Goal: Check status: Check status

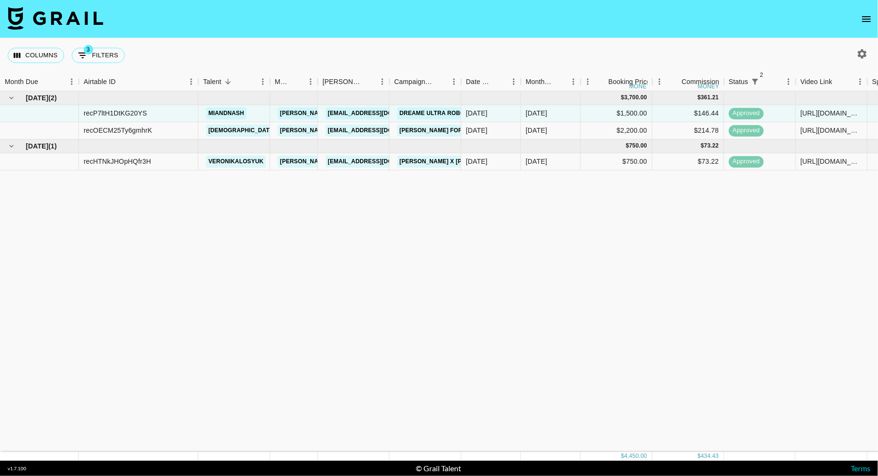
click at [210, 226] on div "[DATE] ( 2 ) $ 3,700.00 $ 361.21 recP7ltH1DtKG20YS miandnash [PERSON_NAME][EMAI…" at bounding box center [703, 271] width 1407 height 361
click at [98, 55] on button "3 Filters" at bounding box center [98, 55] width 53 height 15
select select "status"
select select "isNotAnyOf"
select select "status"
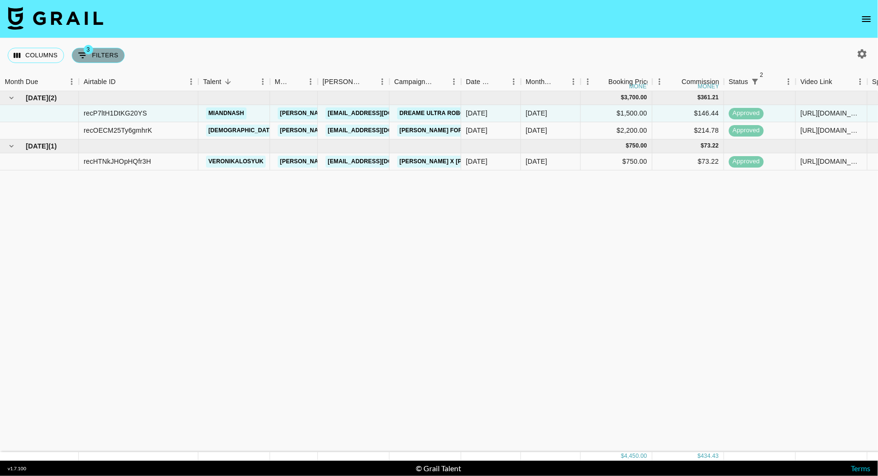
select select "approved"
select select "clientId"
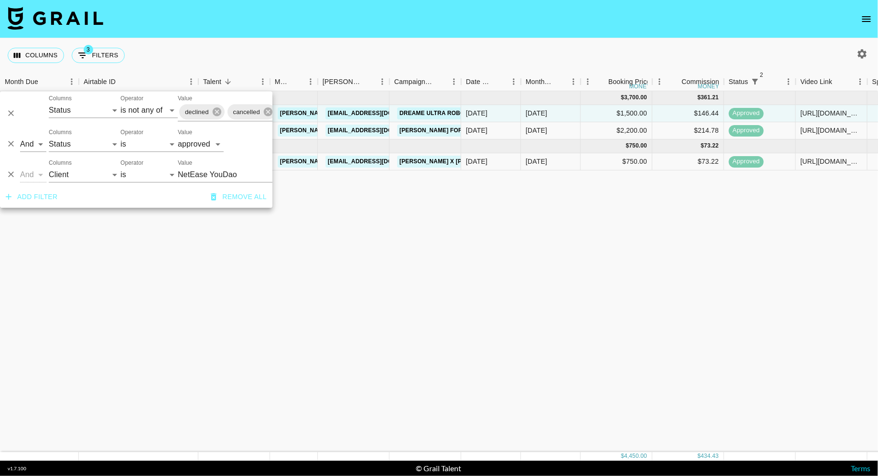
click at [222, 177] on input "NetEase YouDao" at bounding box center [236, 174] width 117 height 15
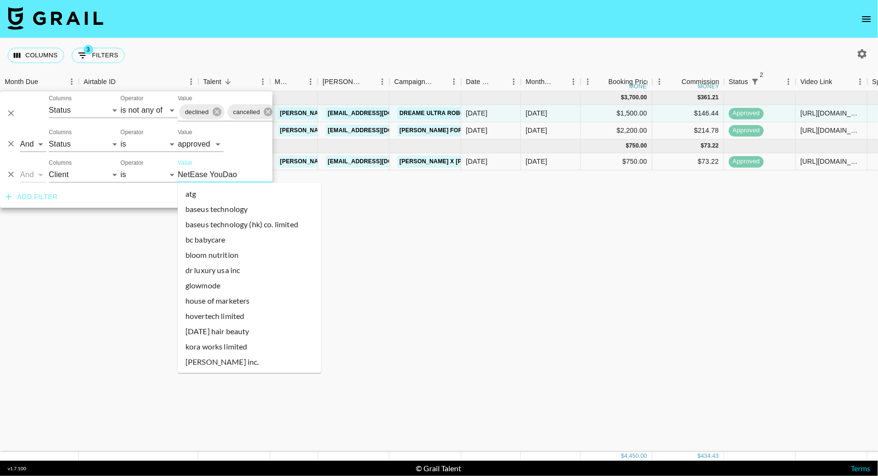
click at [222, 177] on input "NetEase YouDao" at bounding box center [236, 174] width 117 height 15
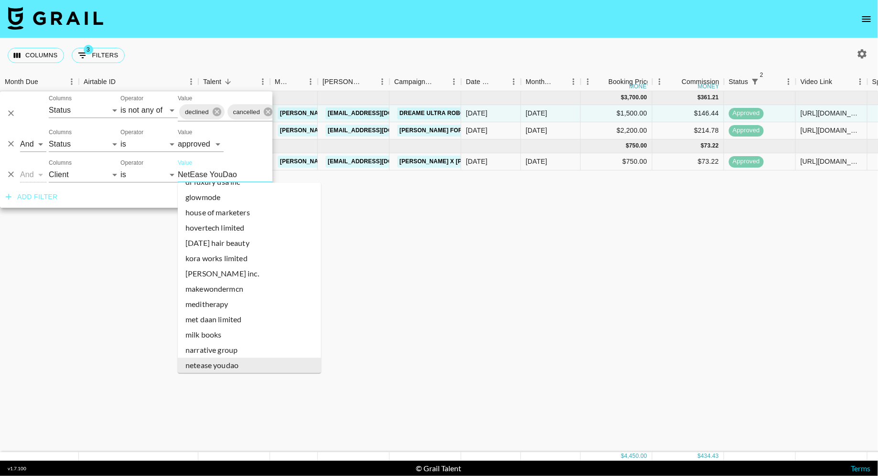
click at [222, 177] on input "NetEase YouDao" at bounding box center [236, 174] width 117 height 15
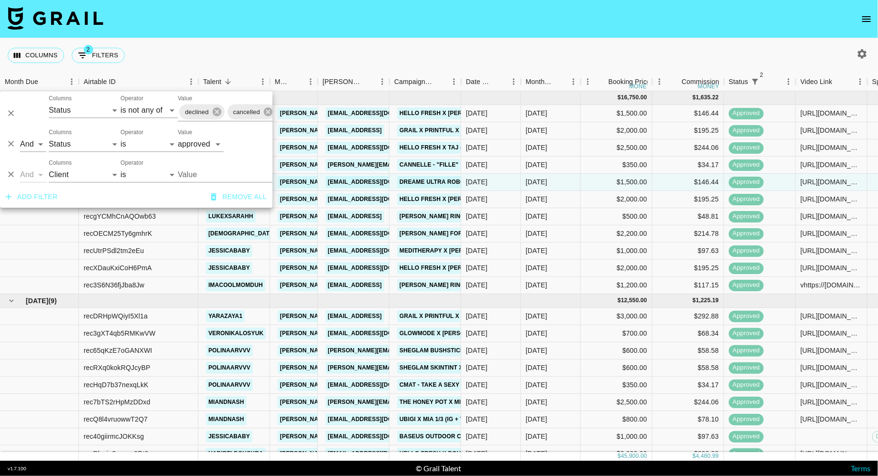
click at [423, 52] on div "Columns 2 Filters + Booking" at bounding box center [439, 55] width 878 height 34
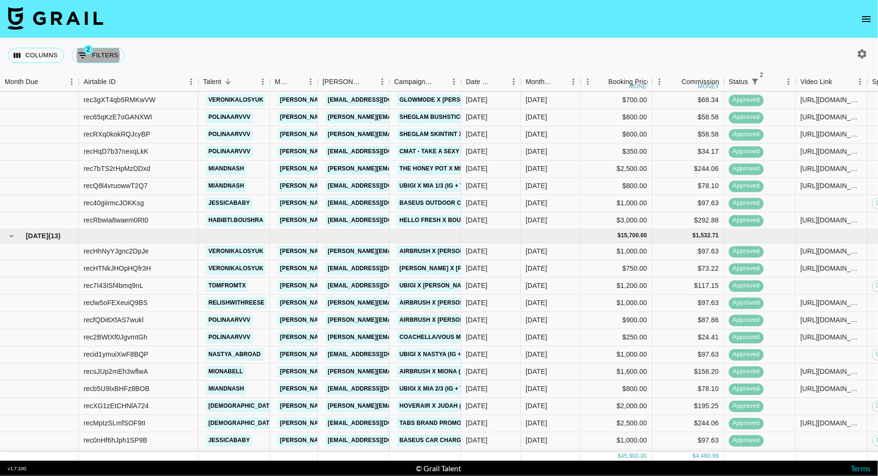
scroll to position [0, 0]
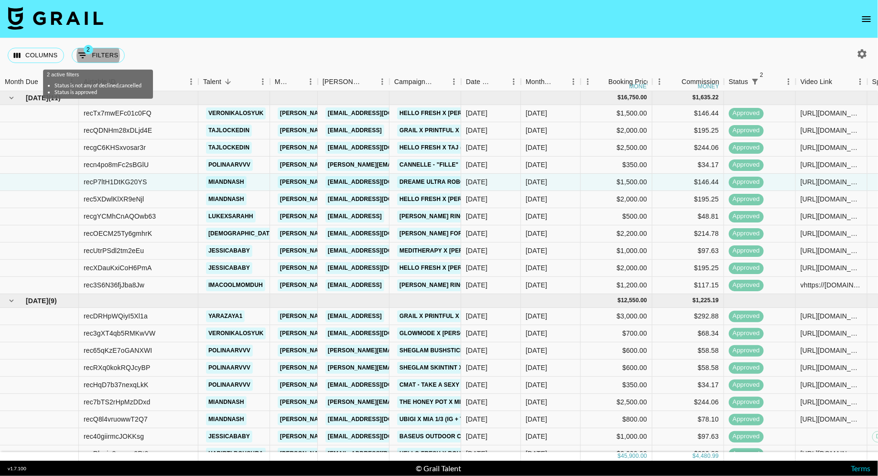
click at [345, 55] on div "Columns 2 Filters + Booking" at bounding box center [439, 55] width 878 height 34
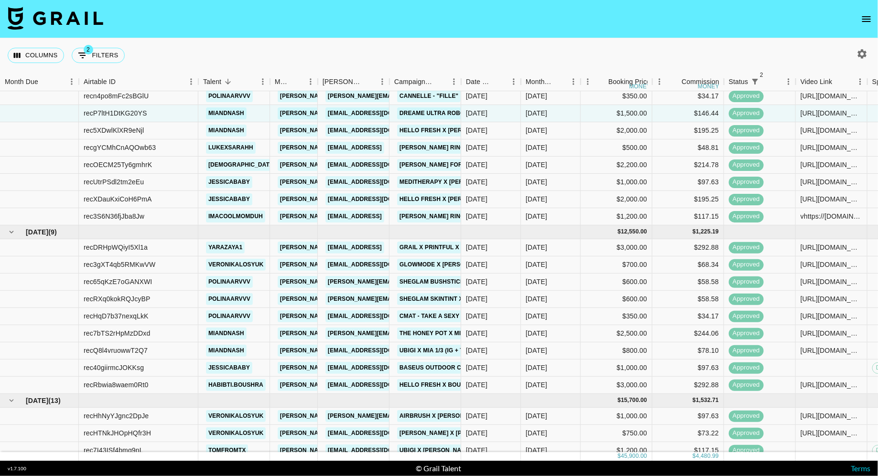
scroll to position [23, 0]
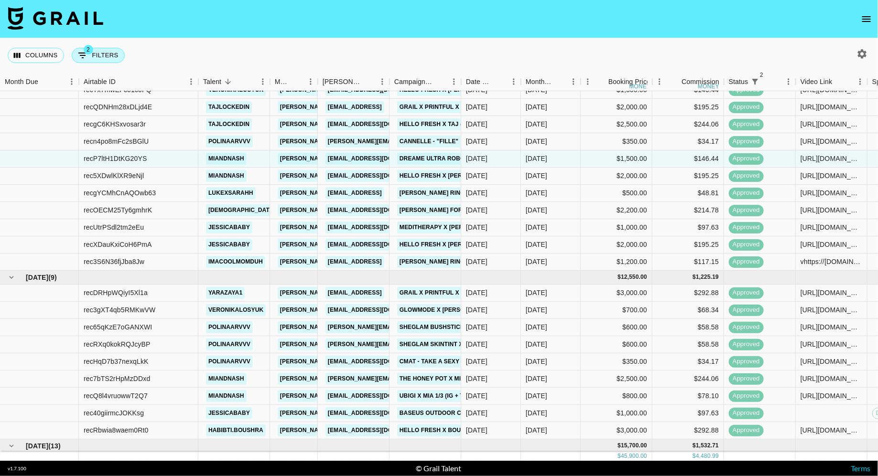
click at [92, 50] on button "2 Filters" at bounding box center [98, 55] width 53 height 15
select select "status"
select select "isNotAnyOf"
select select "status"
select select "approved"
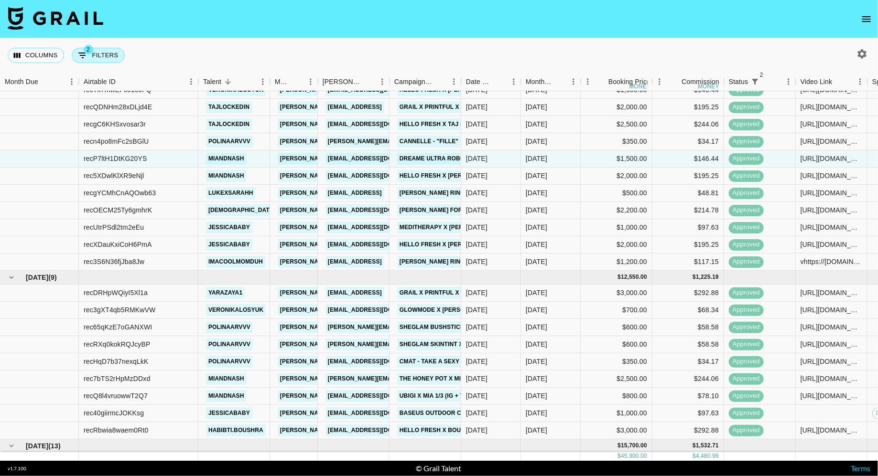
select select "clientId"
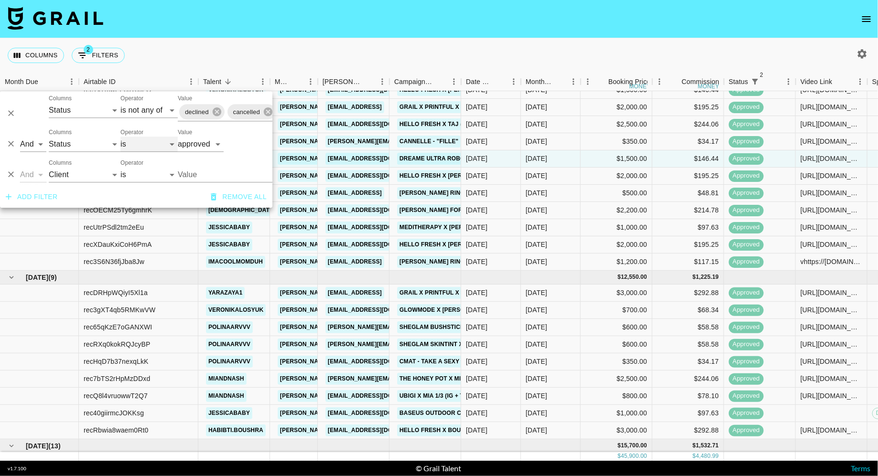
click at [143, 146] on select "is is not is any of is not any of" at bounding box center [148, 144] width 57 height 15
select select "not"
click at [120, 137] on select "is is not is any of is not any of" at bounding box center [148, 144] width 57 height 15
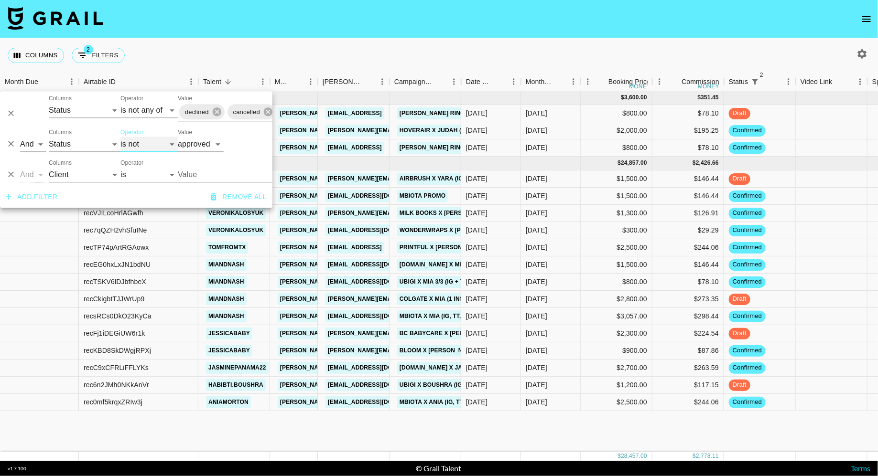
scroll to position [0, 0]
click at [246, 55] on div "Columns 2 Filters + Booking" at bounding box center [439, 55] width 878 height 34
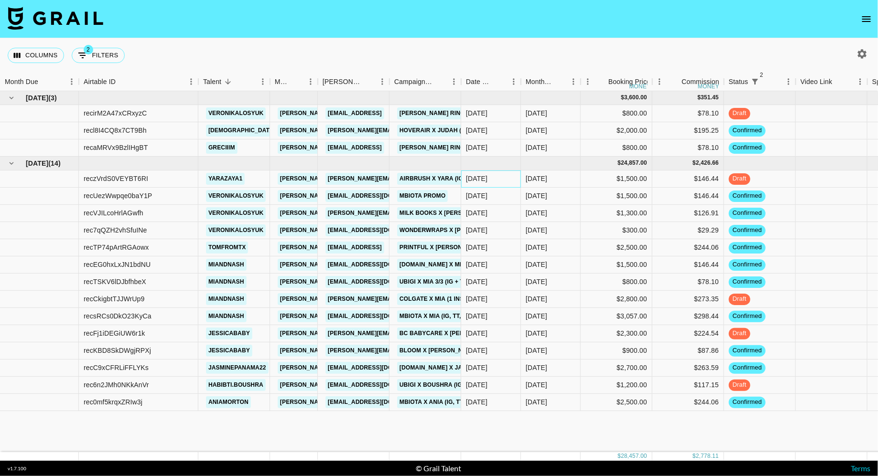
click at [508, 179] on div "[DATE]" at bounding box center [491, 179] width 60 height 17
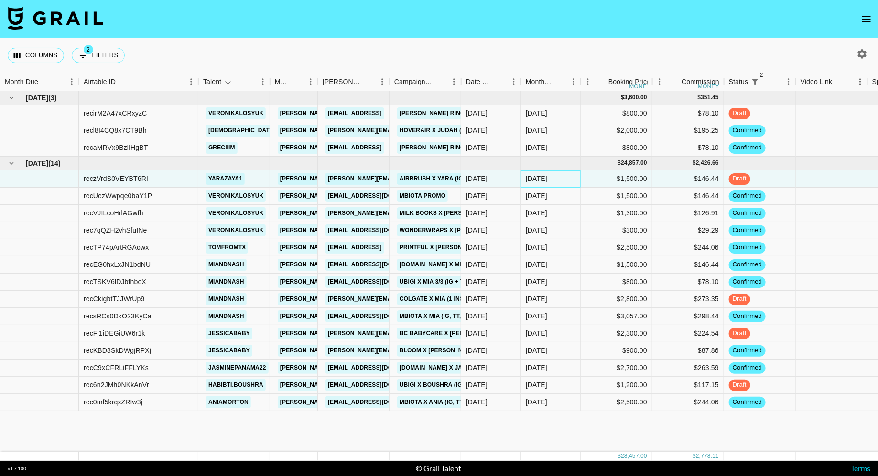
click at [566, 179] on div "[DATE]" at bounding box center [551, 179] width 60 height 17
